Goal: Information Seeking & Learning: Learn about a topic

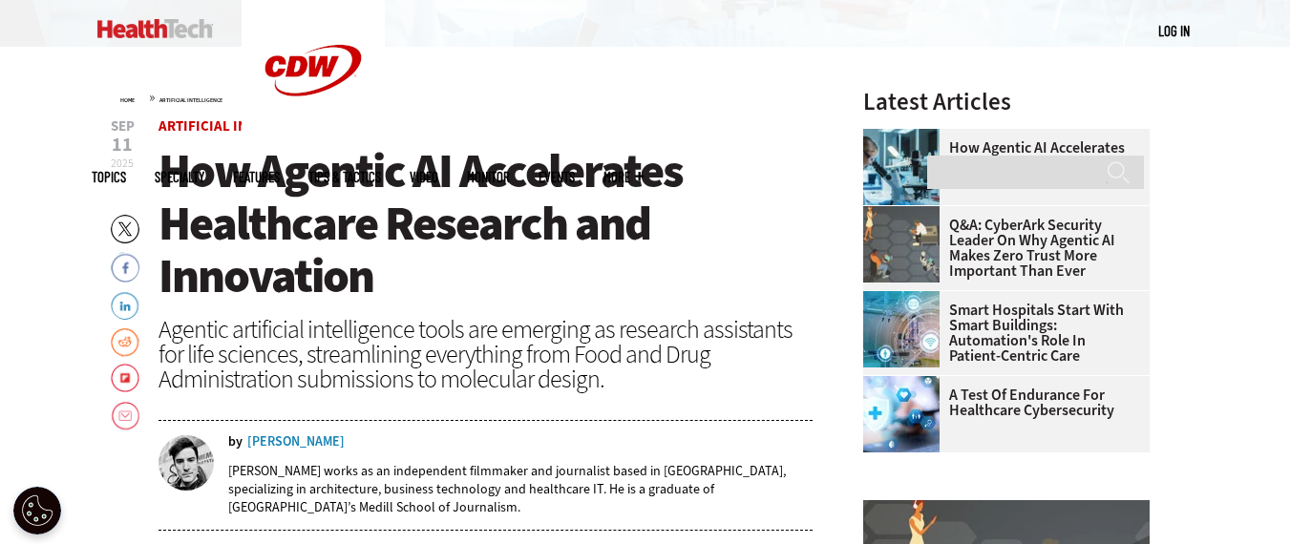
scroll to position [573, 0]
drag, startPoint x: 601, startPoint y: 387, endPoint x: 322, endPoint y: 43, distance: 443.1
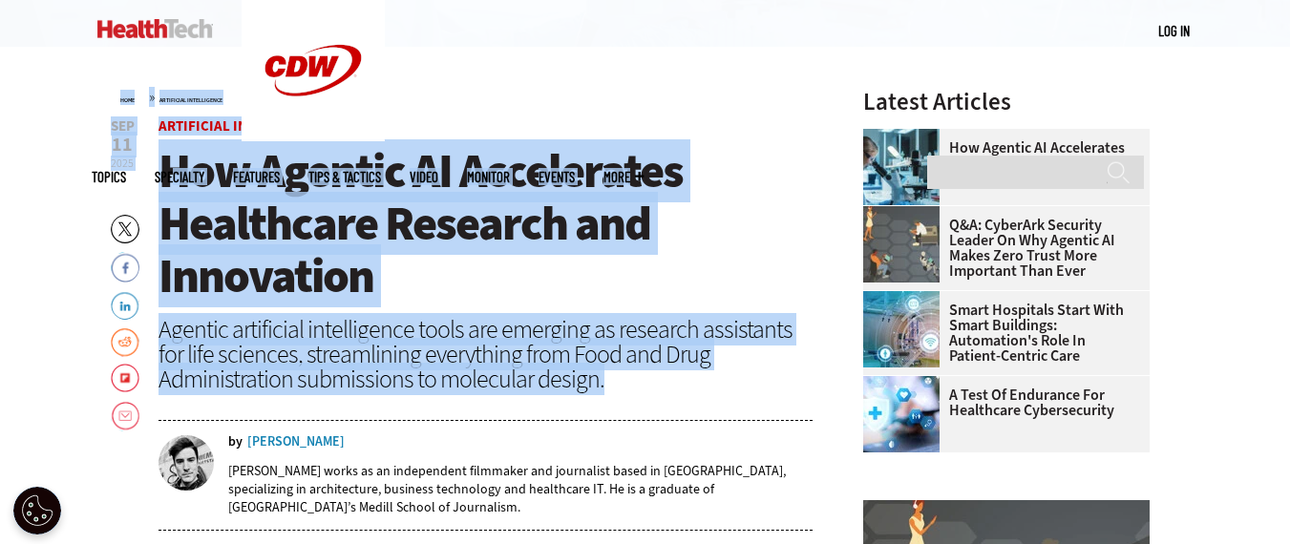
click at [290, 291] on span "How Agentic AI Accelerates Healthcare Research and Innovation" at bounding box center [420, 223] width 524 height 168
click at [292, 288] on span "How Agentic AI Accelerates Healthcare Research and Innovation" at bounding box center [420, 223] width 524 height 168
click at [292, 287] on span "How Agentic AI Accelerates Healthcare Research and Innovation" at bounding box center [420, 223] width 524 height 168
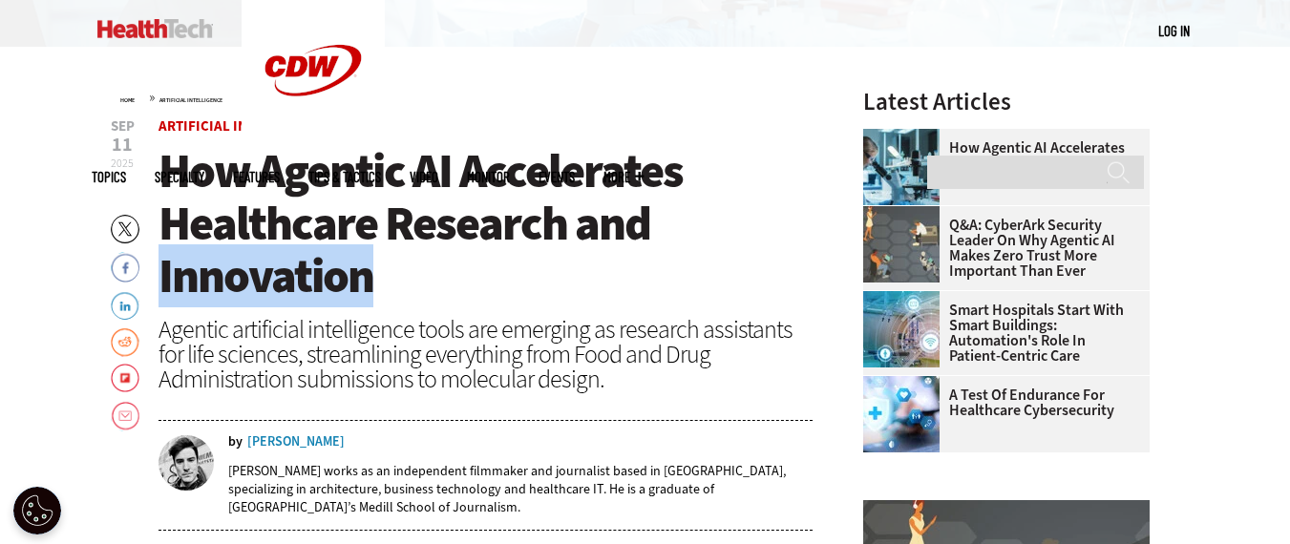
click at [292, 287] on span "How Agentic AI Accelerates Healthcare Research and Innovation" at bounding box center [420, 223] width 524 height 168
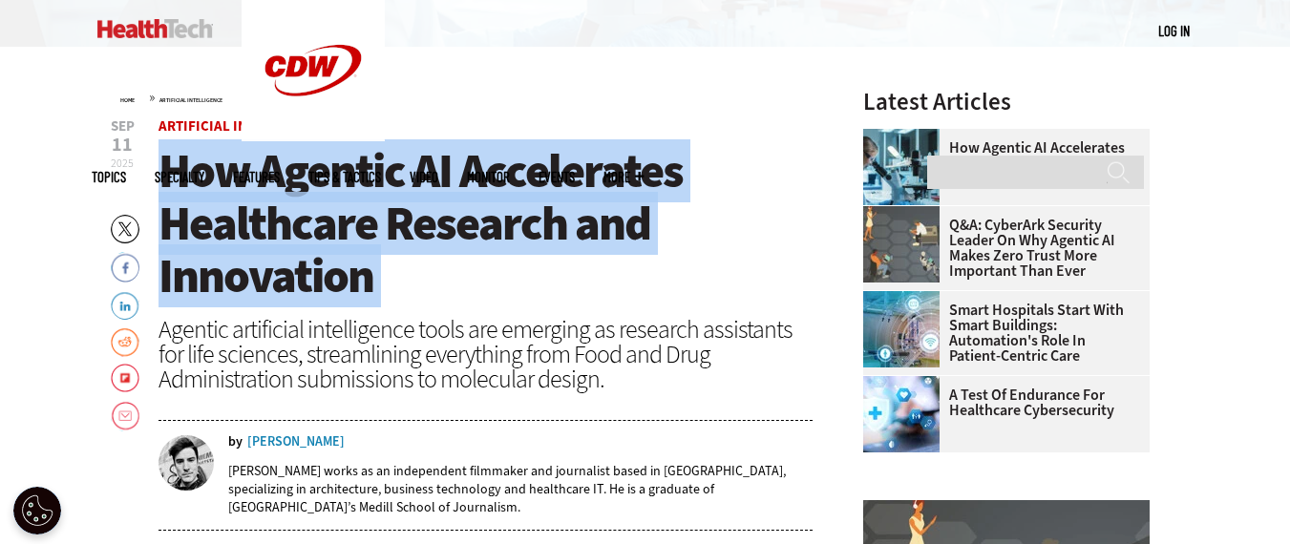
scroll to position [0, 0]
click at [436, 377] on div "Agentic artificial intelligence tools are emerging as research assistants for l…" at bounding box center [485, 354] width 655 height 74
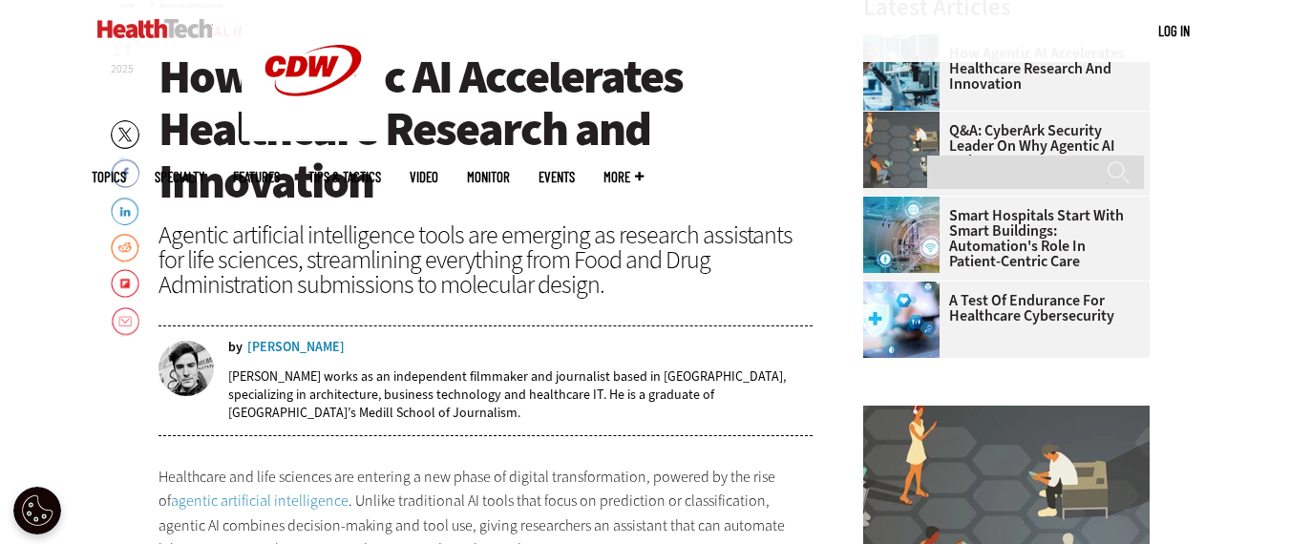
scroll to position [1050, 0]
